Goal: Use online tool/utility

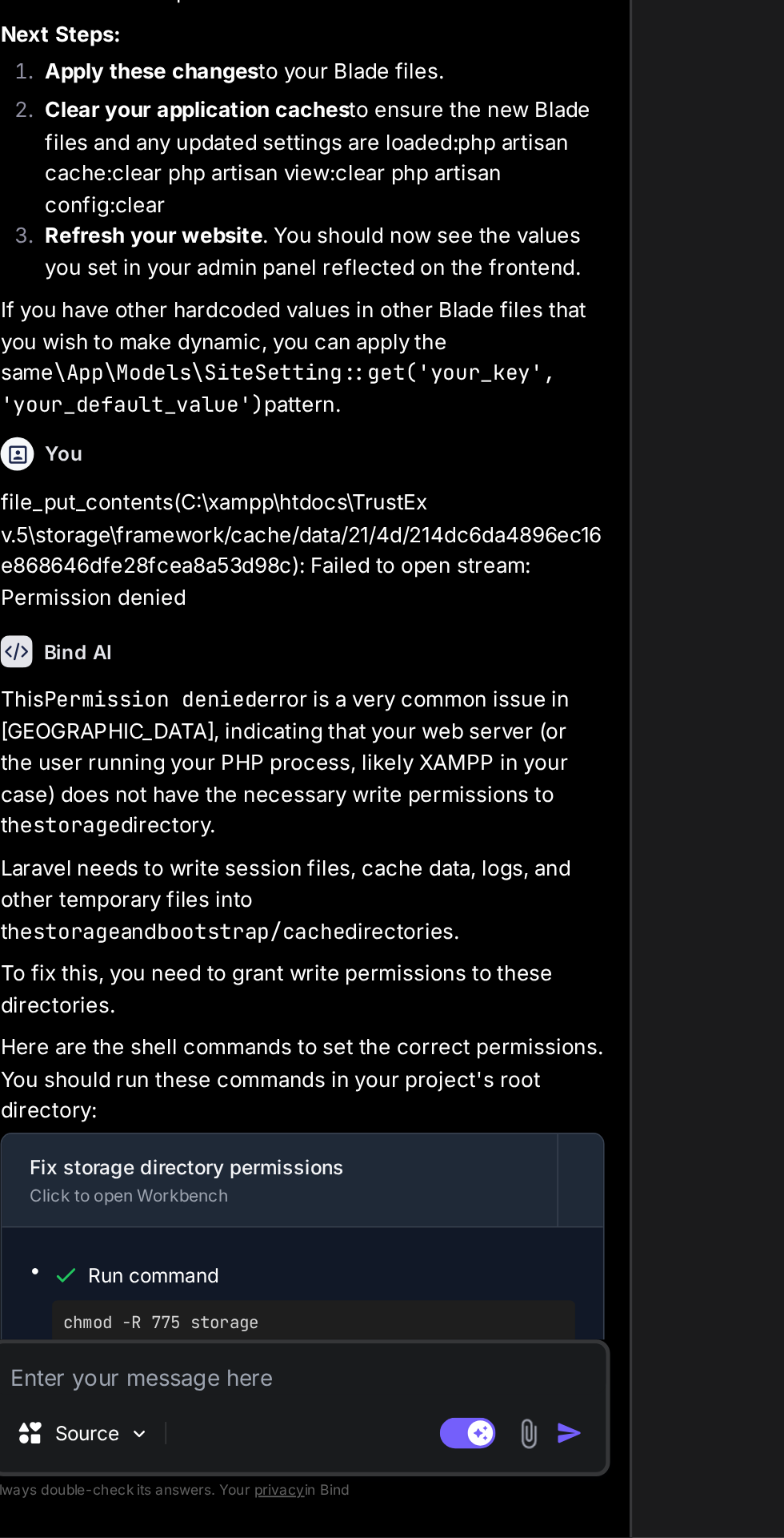
scroll to position [5646, 0]
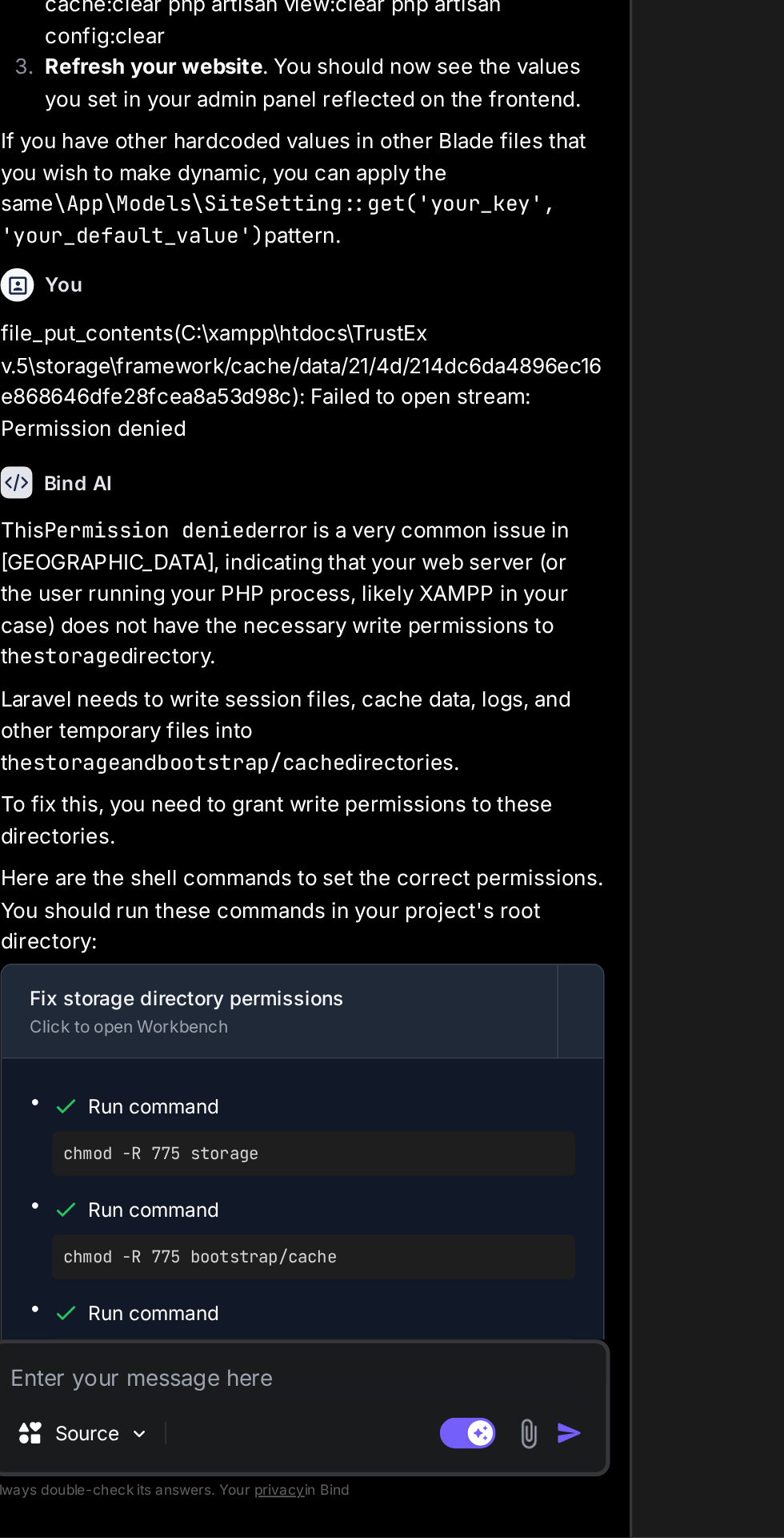
click at [341, 1480] on icon at bounding box center [344, 1476] width 8 height 8
type textarea "x"
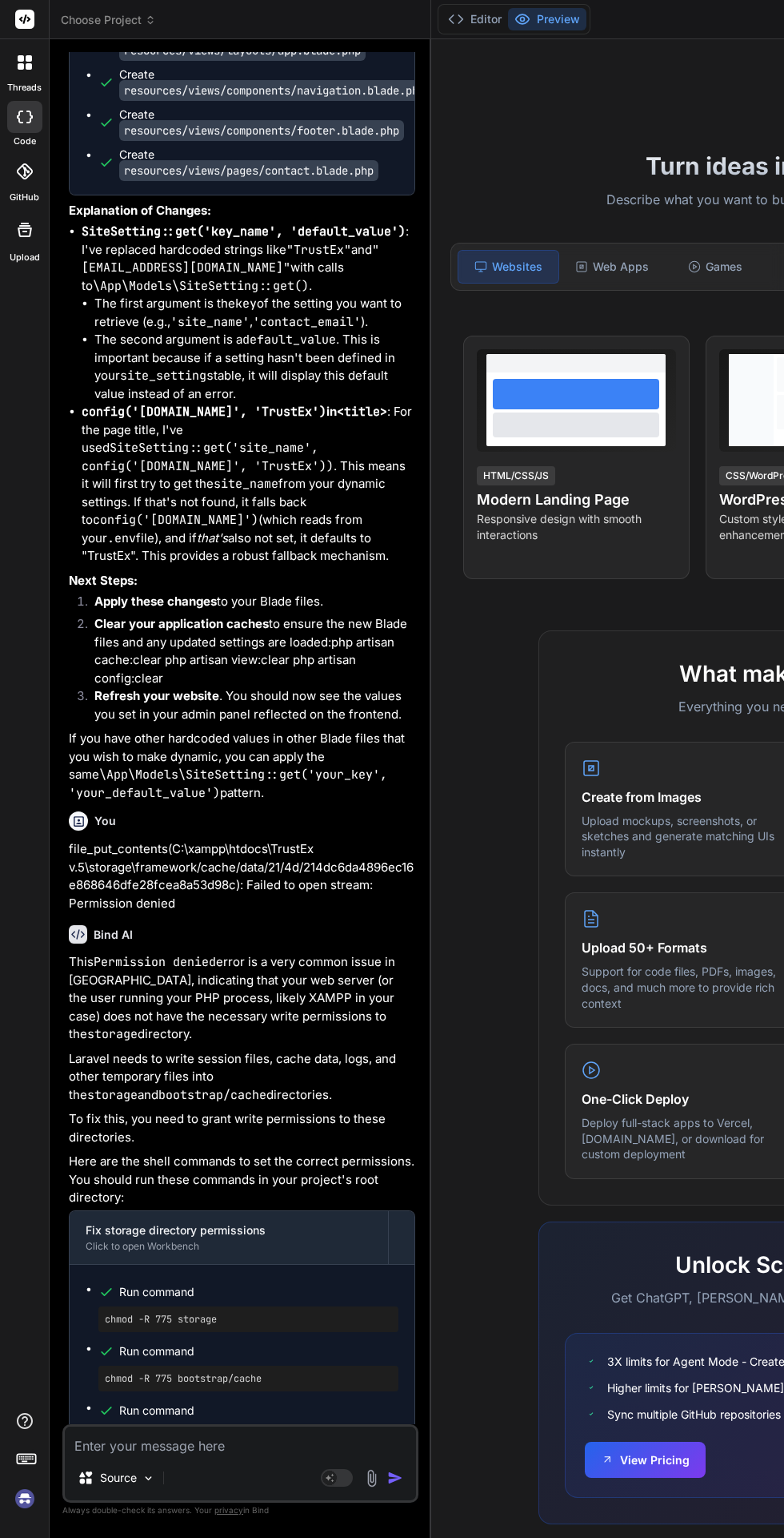
scroll to position [0, 0]
click at [27, 68] on icon at bounding box center [29, 66] width 7 height 7
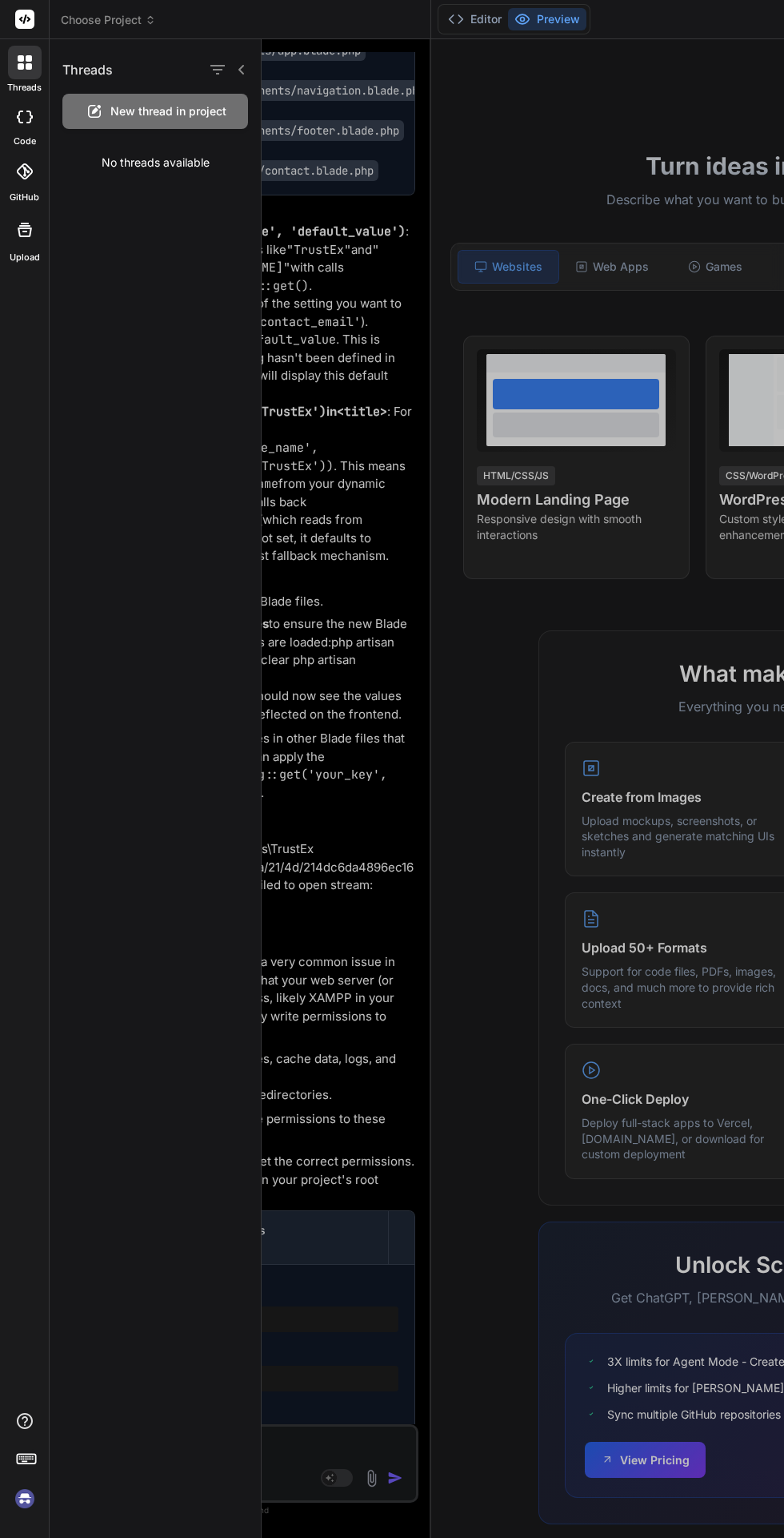
click at [501, 637] on div at bounding box center [522, 788] width 522 height 1499
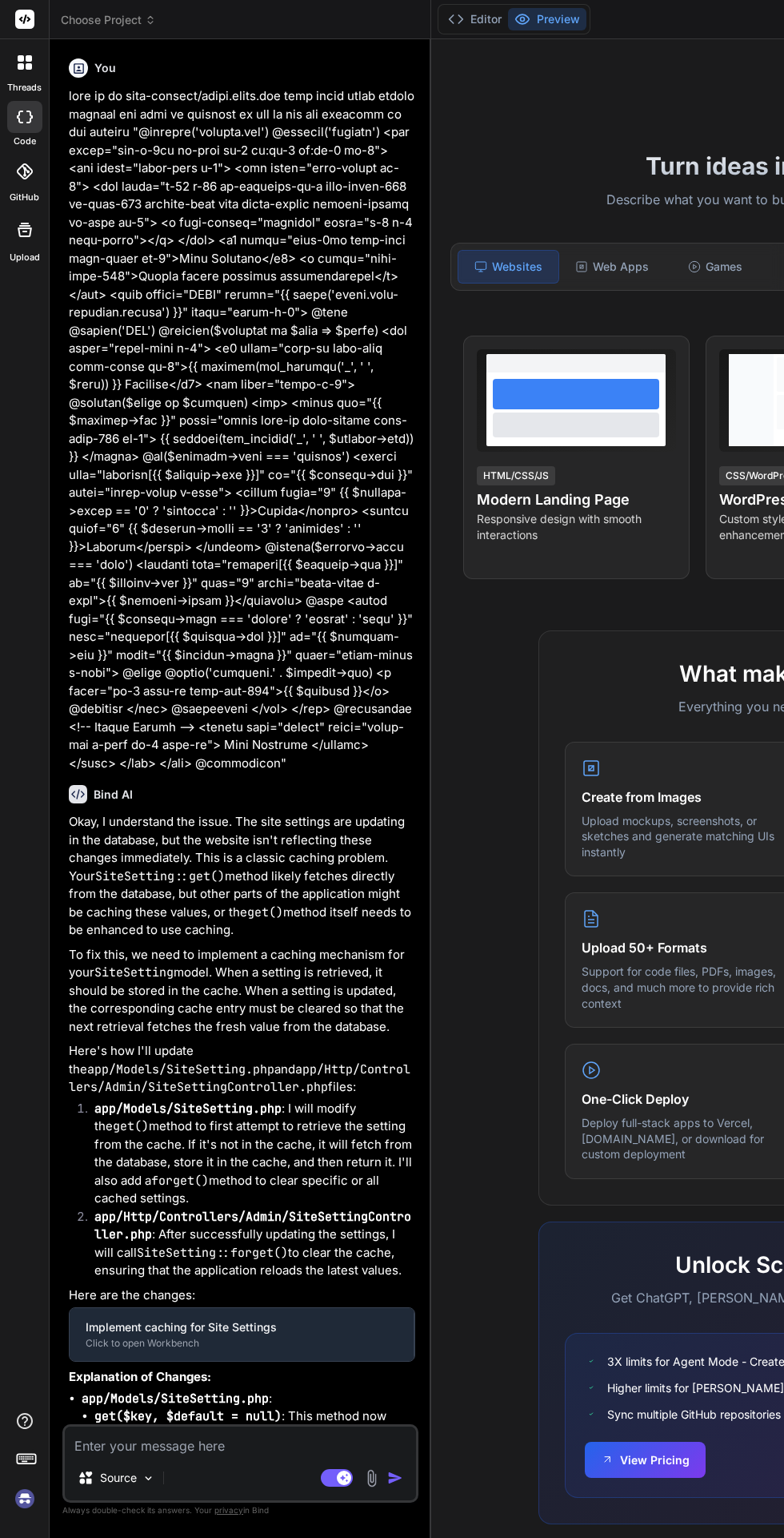
type textarea "x"
